Goal: Navigation & Orientation: Find specific page/section

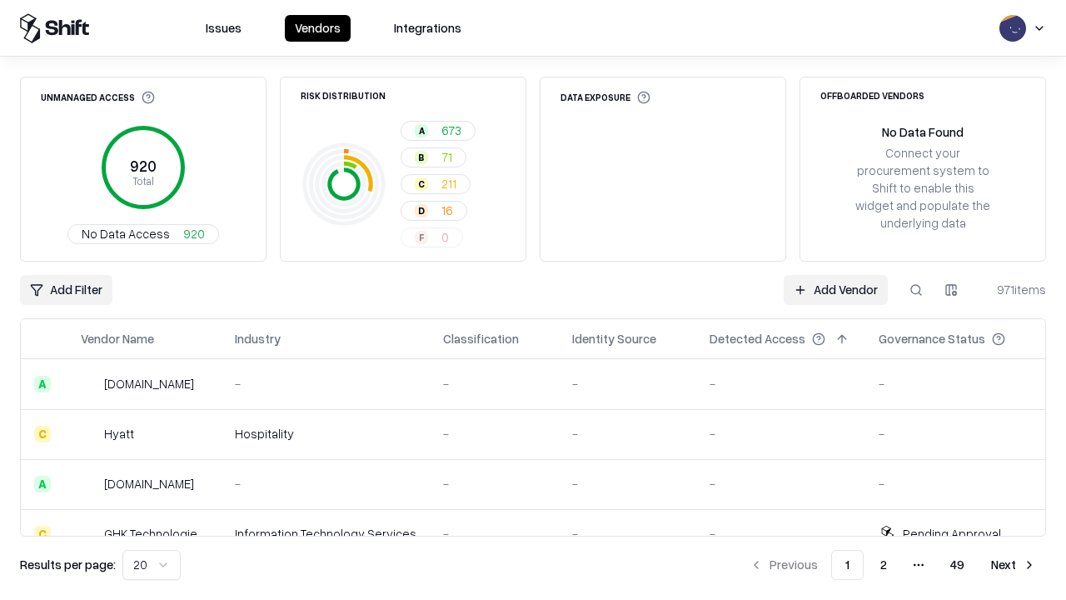
click at [152, 565] on html "Issues Vendors Integrations Unmanaged Access 920 Total No Data Access 920 Risk …" at bounding box center [533, 300] width 1066 height 600
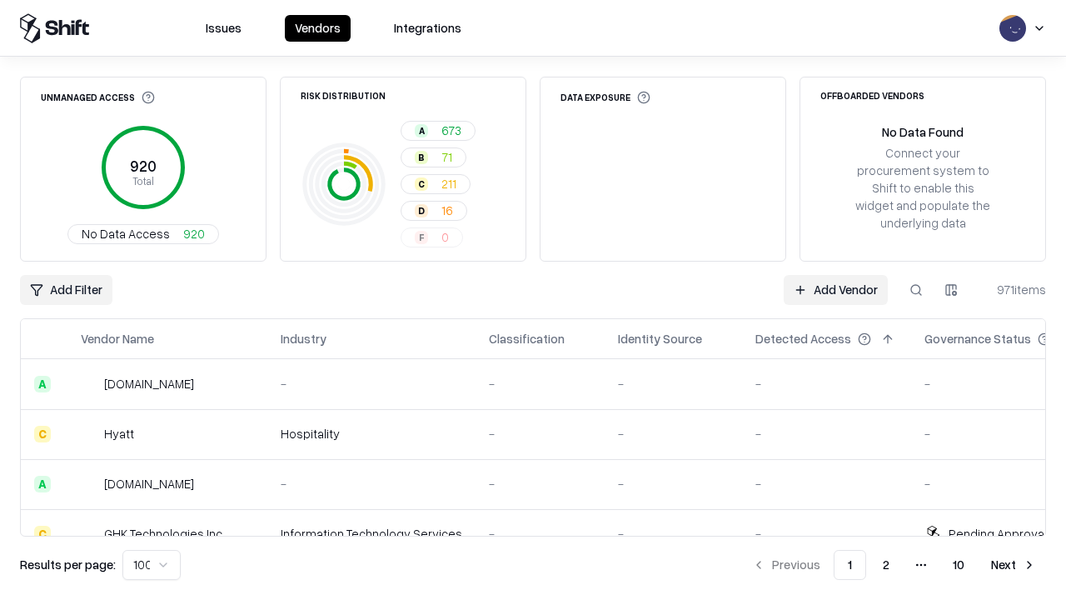
click at [1014, 565] on button "Next" at bounding box center [1013, 565] width 65 height 30
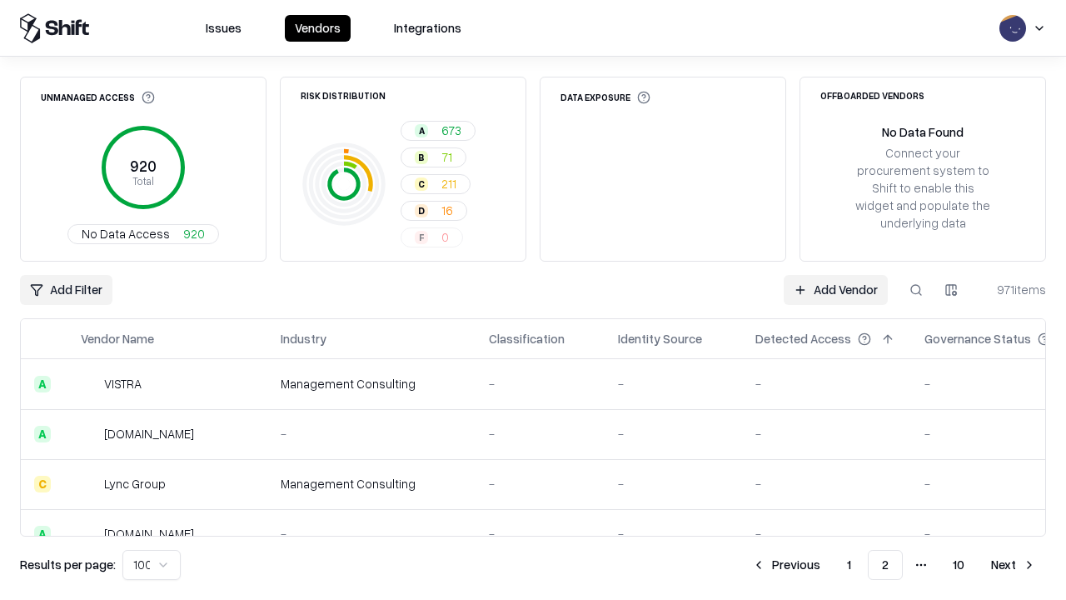
click at [1014, 565] on button "Next" at bounding box center [1013, 565] width 65 height 30
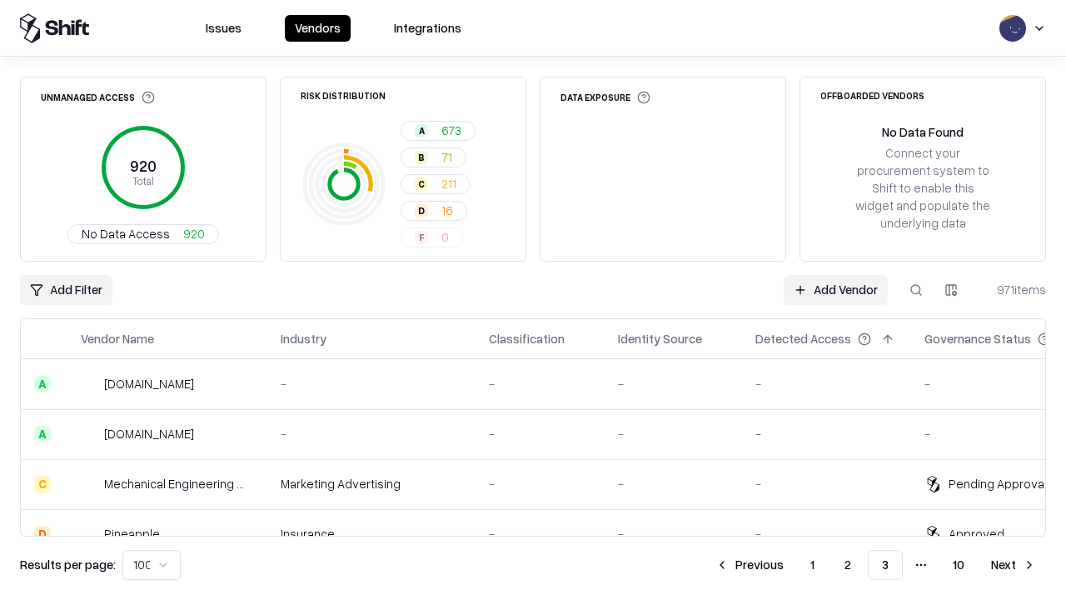
click at [1014, 565] on button "Next" at bounding box center [1013, 565] width 65 height 30
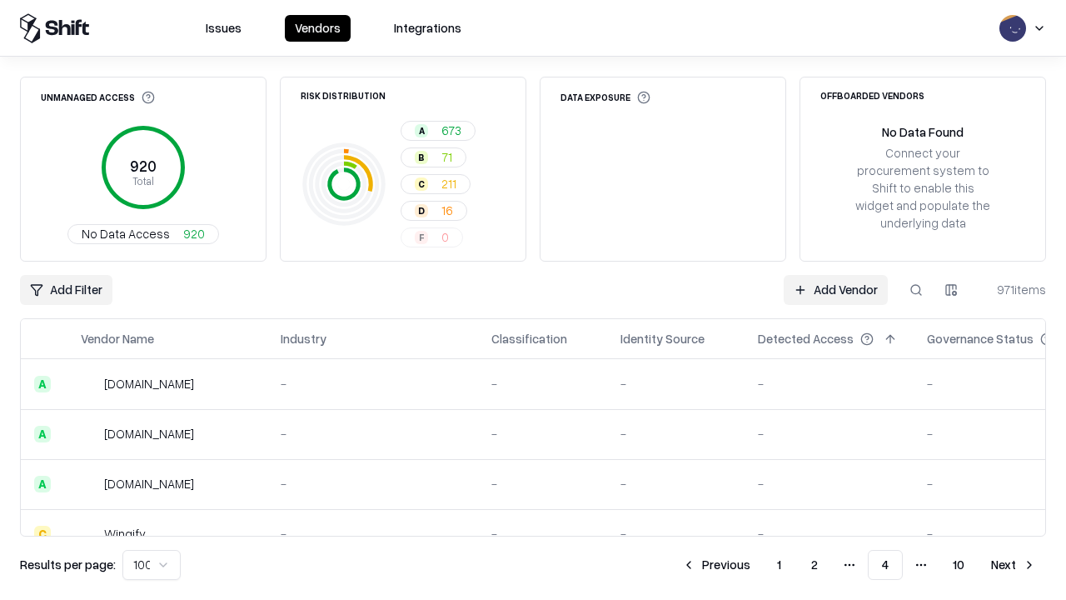
click at [1014, 565] on button "Next" at bounding box center [1013, 565] width 65 height 30
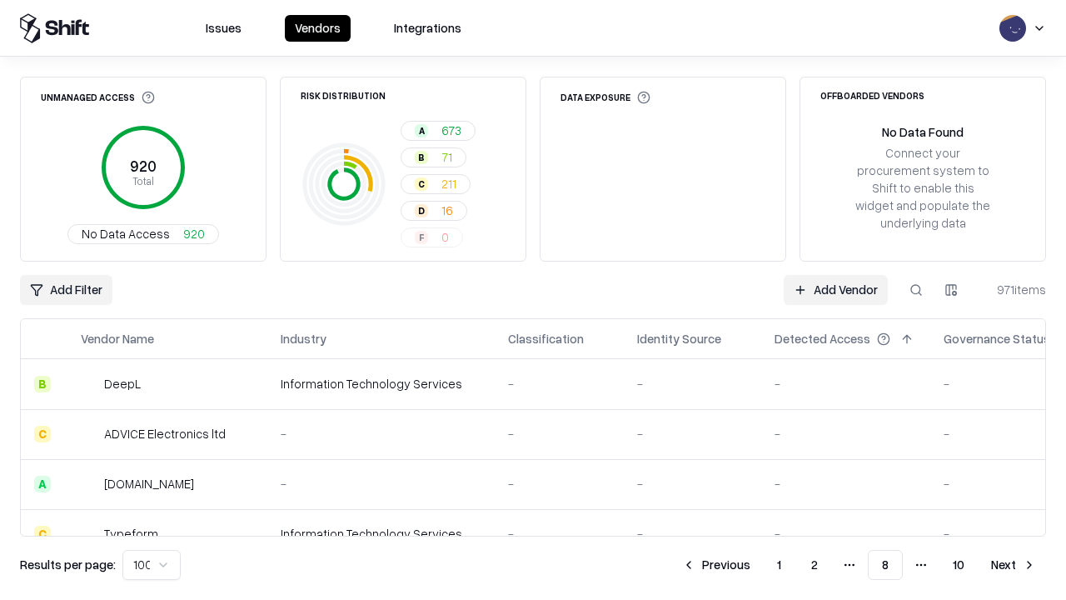
click at [1014, 565] on button "Next" at bounding box center [1013, 565] width 65 height 30
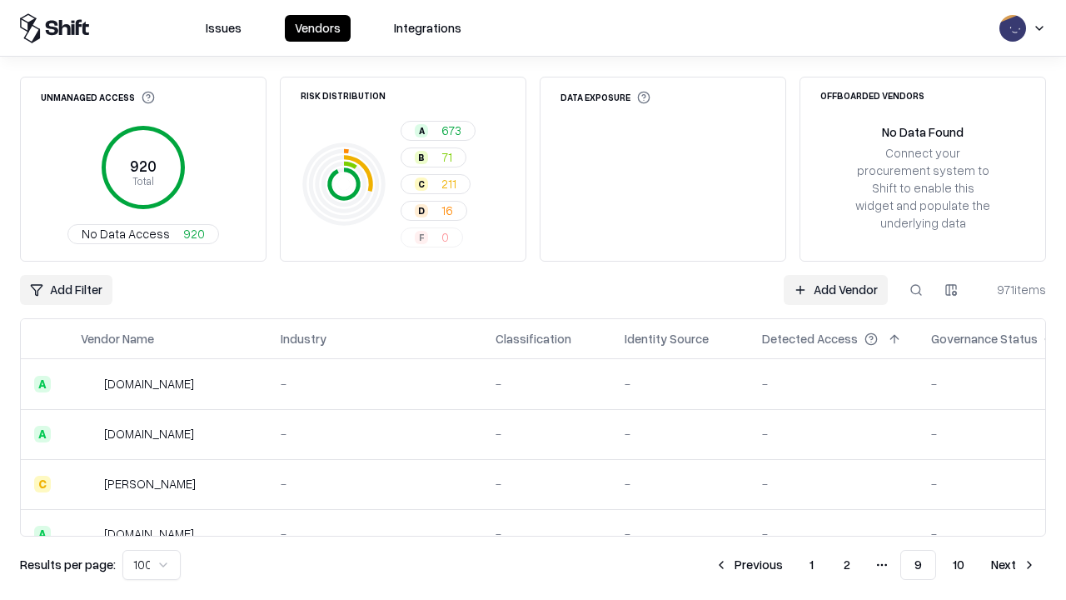
click at [1014, 565] on button "Next" at bounding box center [1013, 565] width 65 height 30
click at [786, 565] on button "Previous" at bounding box center [786, 565] width 88 height 30
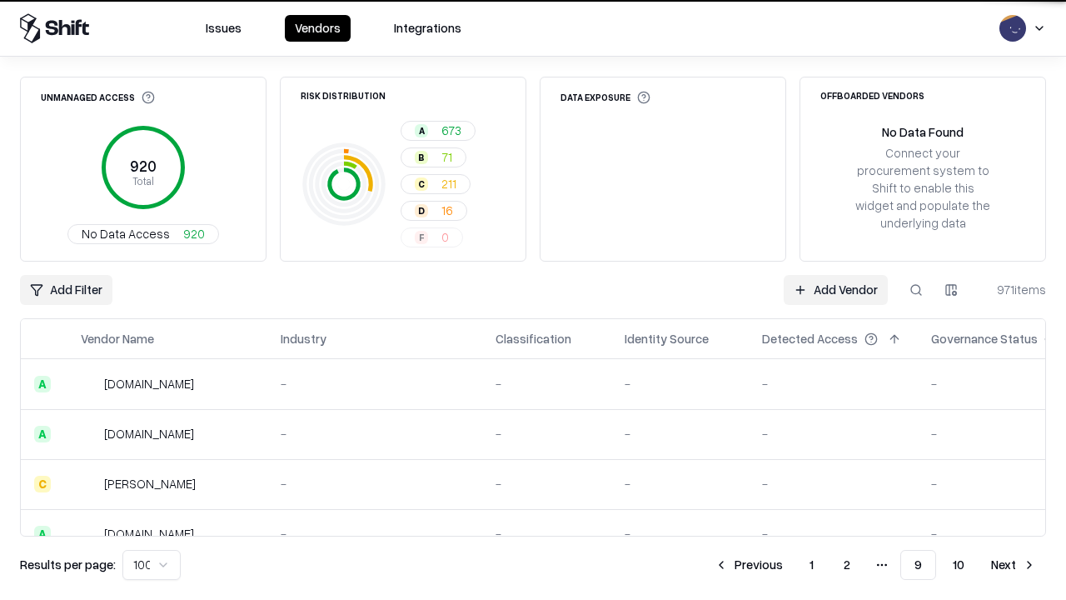
click at [749, 565] on button "Previous" at bounding box center [749, 565] width 88 height 30
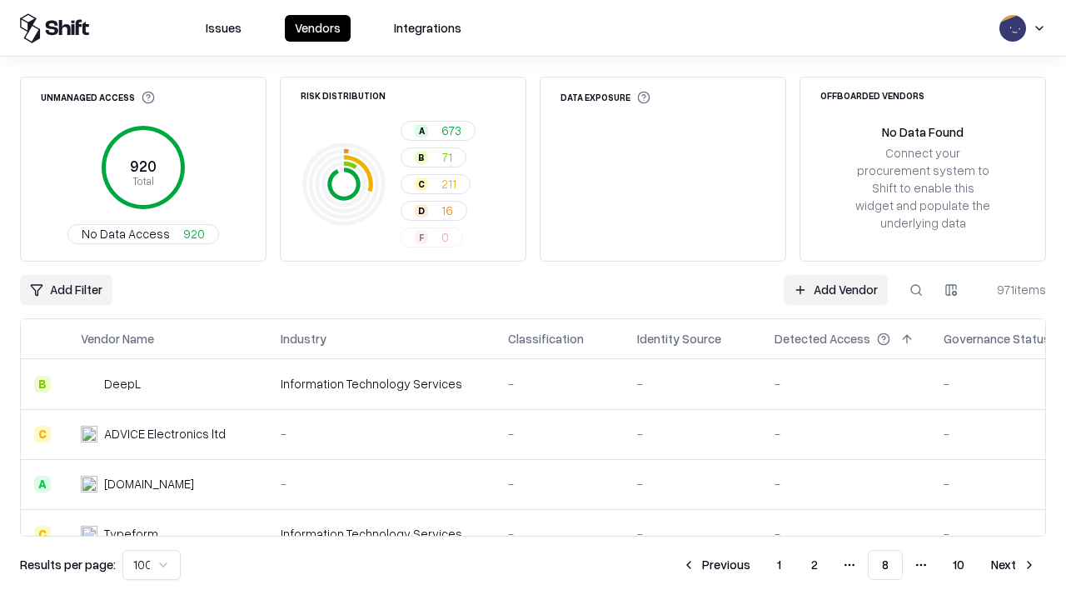
click at [716, 565] on button "Previous" at bounding box center [716, 565] width 88 height 30
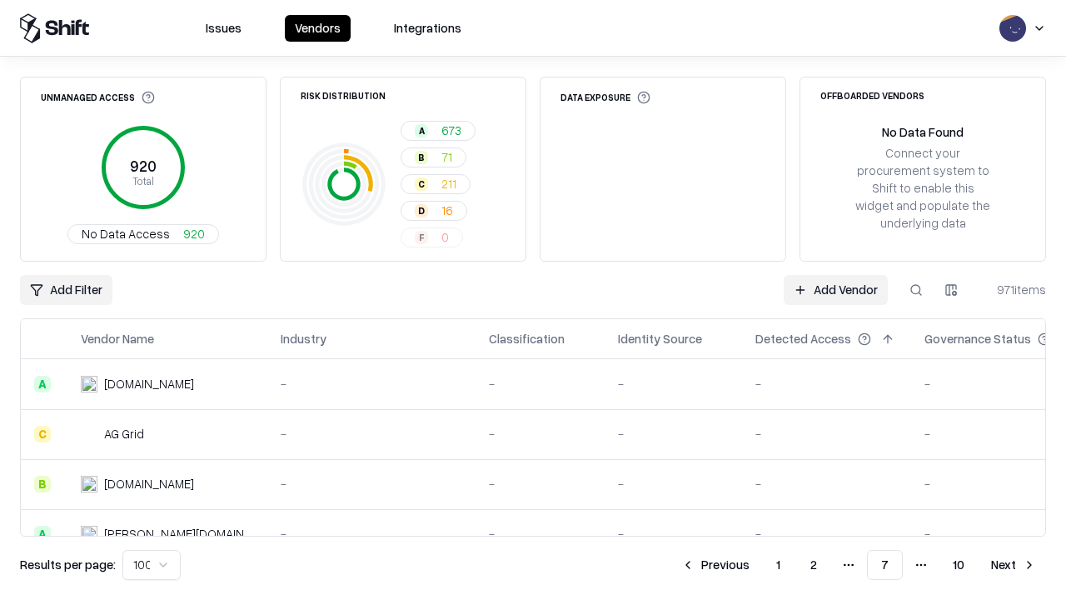
click at [715, 565] on button "Previous" at bounding box center [715, 565] width 88 height 30
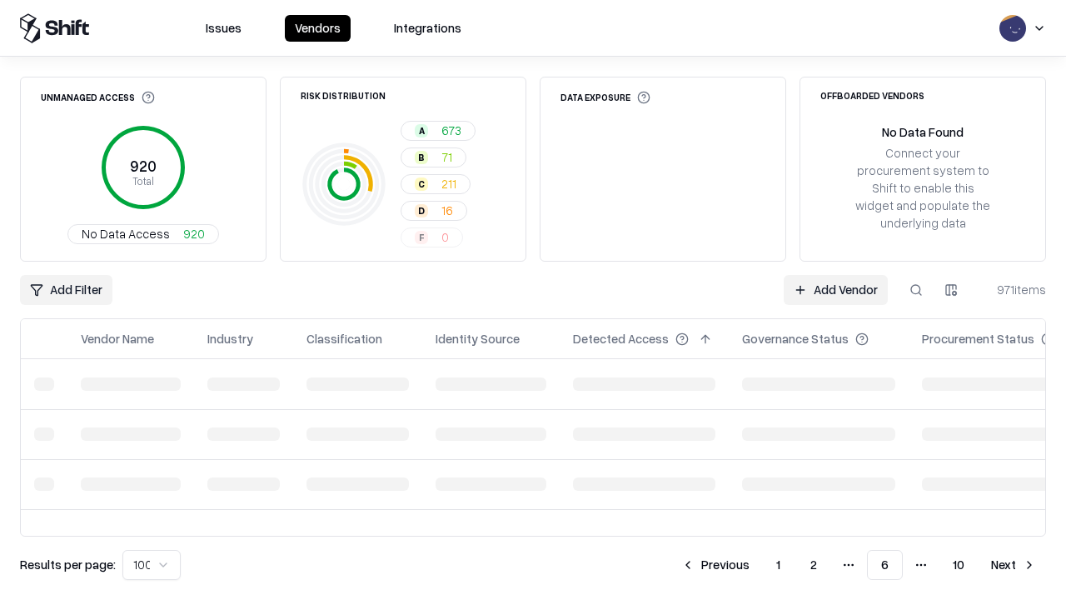
click at [715, 565] on button "Previous" at bounding box center [715, 565] width 88 height 30
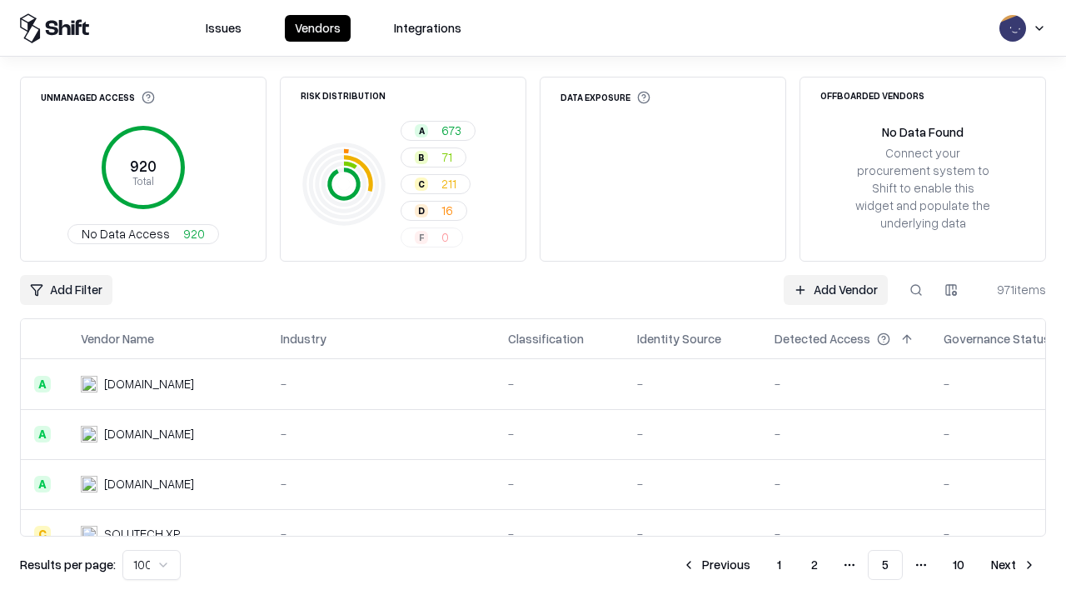
click at [716, 565] on button "Previous" at bounding box center [716, 565] width 88 height 30
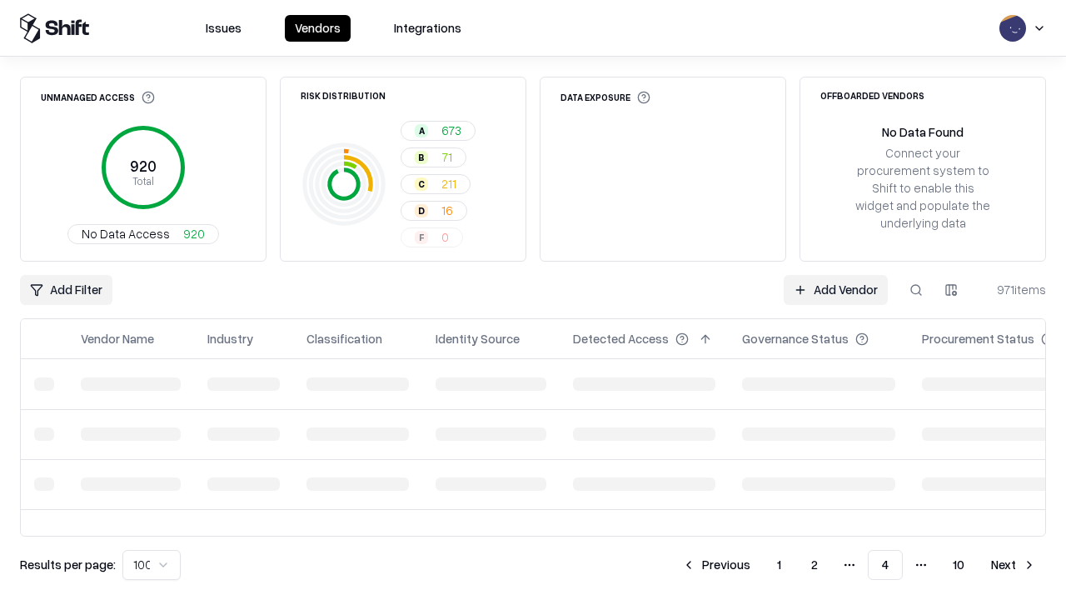
click at [716, 565] on button "Previous" at bounding box center [716, 565] width 88 height 30
